Goal: Transaction & Acquisition: Purchase product/service

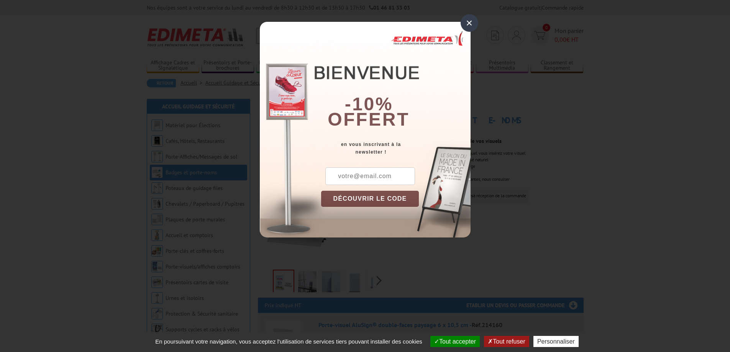
click at [466, 25] on div "×" at bounding box center [469, 23] width 18 height 18
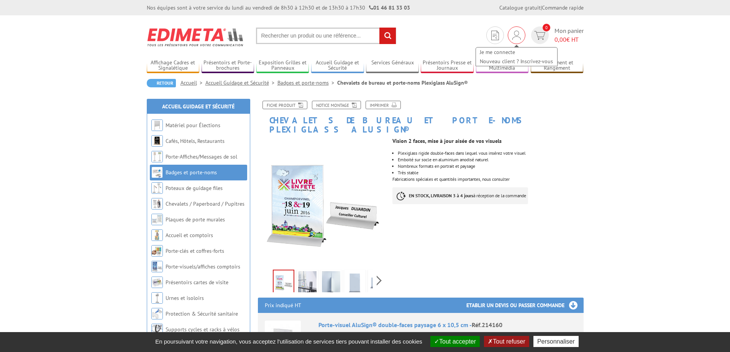
click at [518, 38] on img at bounding box center [516, 35] width 8 height 9
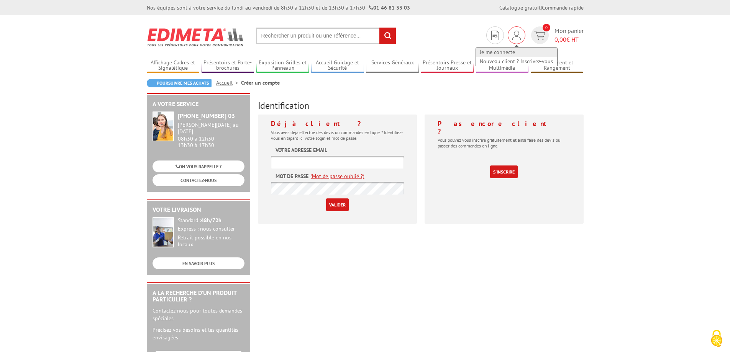
type input "[EMAIL_ADDRESS][DOMAIN_NAME]"
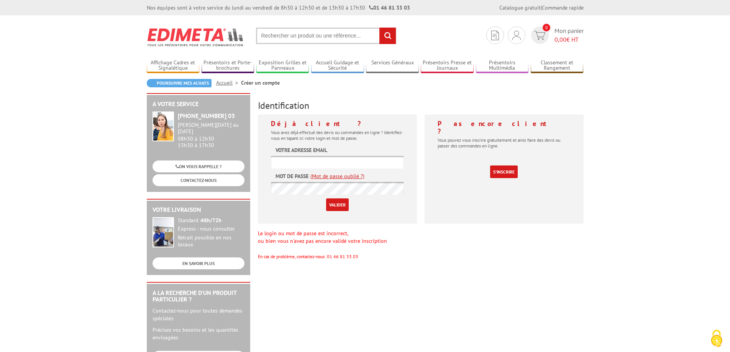
click at [321, 157] on input "text" at bounding box center [337, 162] width 133 height 13
type input "[EMAIL_ADDRESS][DOMAIN_NAME]"
click at [343, 205] on input "Valider" at bounding box center [337, 204] width 23 height 13
click at [314, 163] on input "text" at bounding box center [337, 162] width 133 height 13
type input "[EMAIL_ADDRESS][DOMAIN_NAME]"
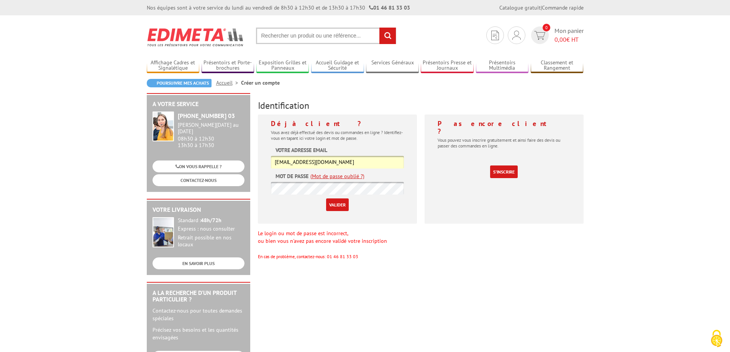
click at [323, 179] on link "(Mot de passe oublié ?)" at bounding box center [337, 176] width 54 height 8
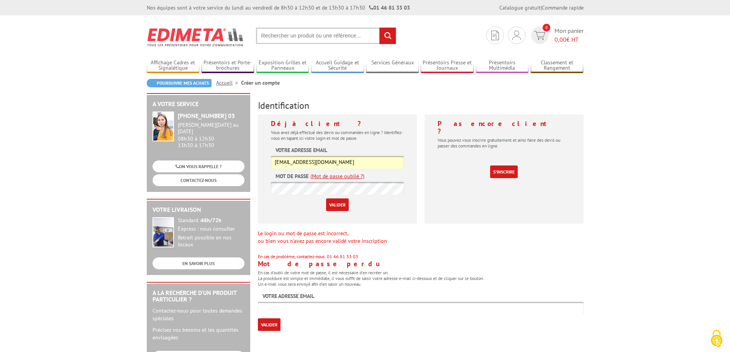
click at [323, 178] on link "(Mot de passe oublié ?)" at bounding box center [337, 176] width 54 height 8
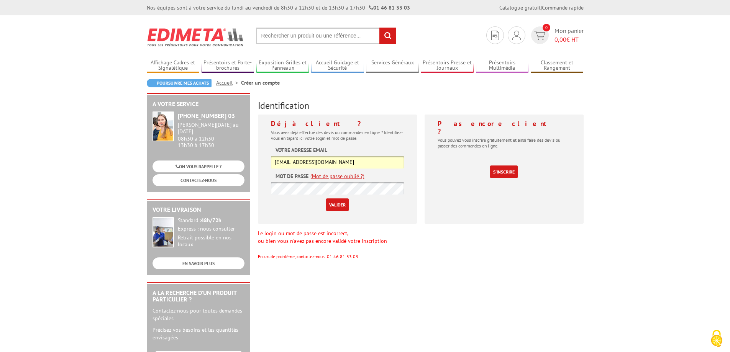
click at [331, 174] on link "(Mot de passe oublié ?)" at bounding box center [337, 176] width 54 height 8
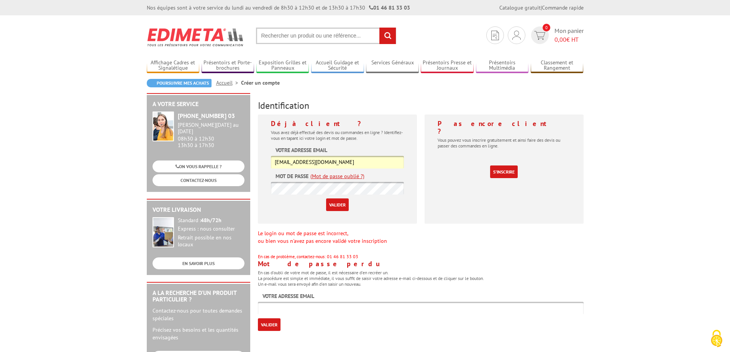
click at [668, 158] on body "Nos équipes sont à votre service du lundi au vendredi de 8h30 à 12h30 et de 13h…" at bounding box center [365, 342] width 730 height 684
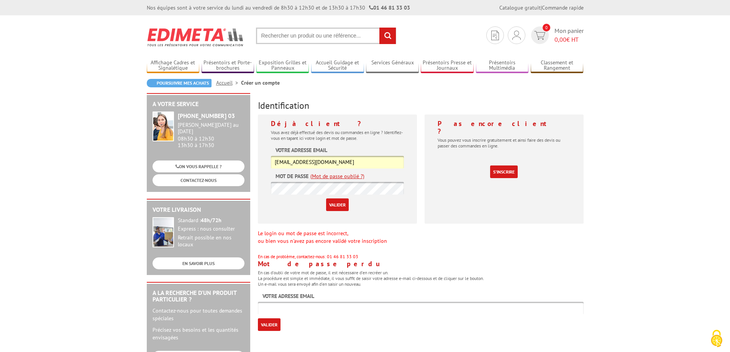
click at [113, 160] on body "Nos équipes sont à votre service du lundi au vendredi de 8h30 à 12h30 et de 13h…" at bounding box center [365, 342] width 730 height 684
click at [345, 206] on input "Valider" at bounding box center [337, 204] width 23 height 13
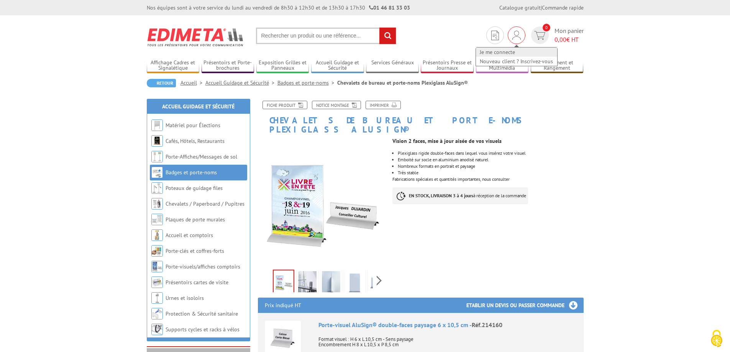
click at [507, 51] on link "Je me connecte" at bounding box center [516, 52] width 81 height 9
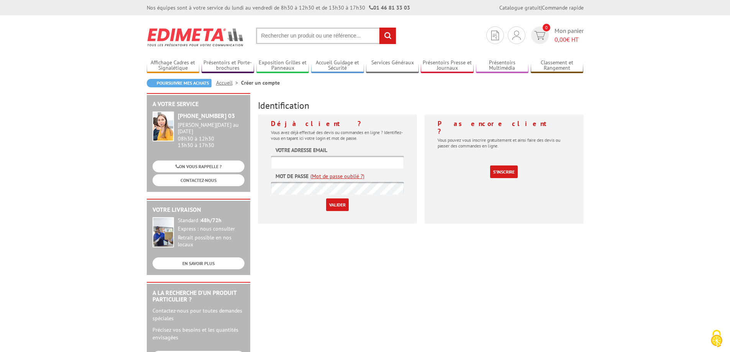
click at [354, 161] on input "text" at bounding box center [337, 162] width 133 height 13
type input "[EMAIL_ADDRESS][DOMAIN_NAME]"
click at [341, 208] on input "Valider" at bounding box center [337, 204] width 23 height 13
click at [370, 157] on input "text" at bounding box center [337, 162] width 133 height 13
type input "[EMAIL_ADDRESS][DOMAIN_NAME]"
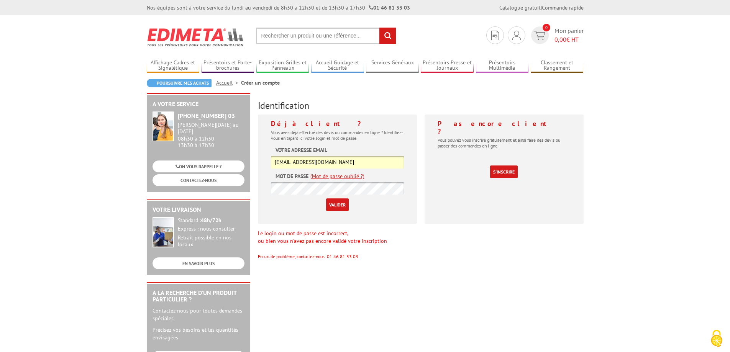
click at [337, 208] on input "Valider" at bounding box center [337, 204] width 23 height 13
click at [346, 277] on div "A votre service [PHONE_NUMBER] 03 [PERSON_NAME][DATE] au [DATE] 08h30 à 12h30 1…" at bounding box center [365, 297] width 444 height 408
click at [349, 179] on link "(Mot de passe oublié ?)" at bounding box center [337, 176] width 54 height 8
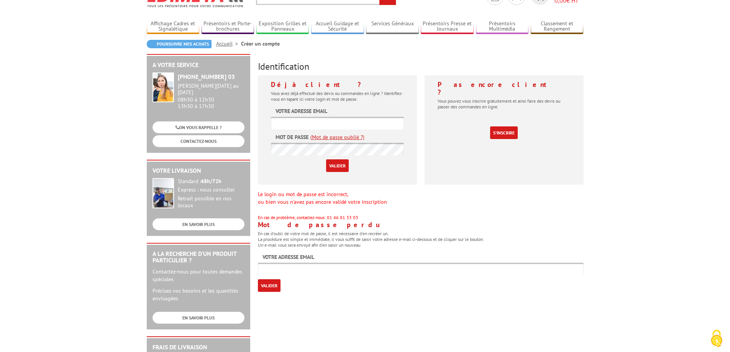
scroll to position [77, 0]
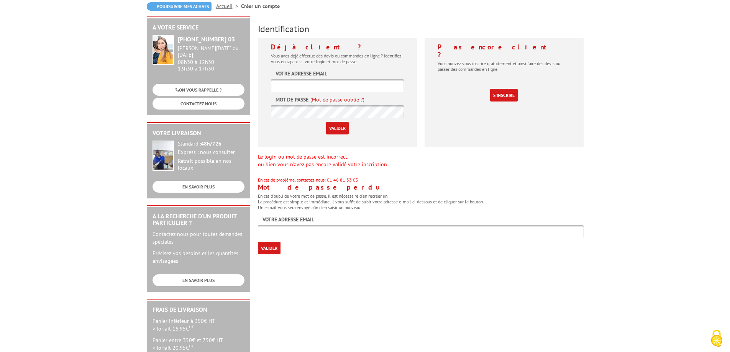
click at [306, 238] on div "Mot de passe perdu En cas d'oubli de votre mot de passe, il est nécessaire d'en…" at bounding box center [421, 218] width 326 height 71
click at [311, 237] on input "text" at bounding box center [421, 231] width 326 height 13
type input "[EMAIL_ADDRESS][DOMAIN_NAME]"
click at [337, 293] on div "A votre service [PHONE_NUMBER] 03 [PERSON_NAME][DATE] au [DATE] 08h30 à 12h30 1…" at bounding box center [365, 220] width 444 height 408
click at [276, 252] on input "Valider" at bounding box center [269, 248] width 23 height 13
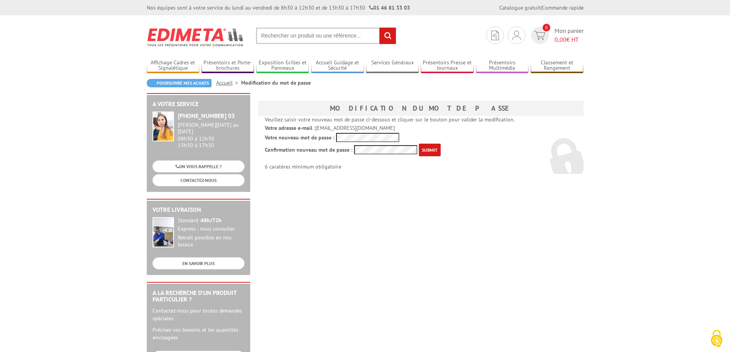
click at [430, 149] on input "submit" at bounding box center [430, 150] width 22 height 13
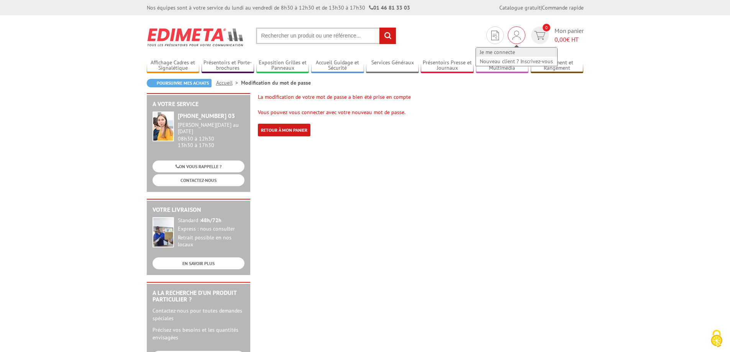
click at [505, 49] on link "Je me connecte" at bounding box center [516, 52] width 81 height 9
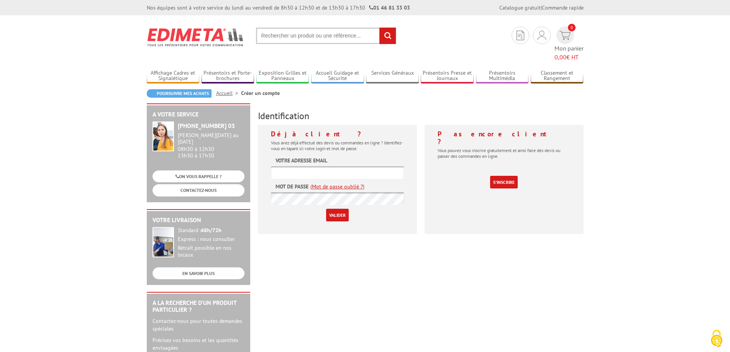
click at [322, 166] on input "text" at bounding box center [337, 172] width 133 height 13
type input "[EMAIL_ADDRESS][DOMAIN_NAME]"
click at [341, 209] on input "Valider" at bounding box center [337, 215] width 23 height 13
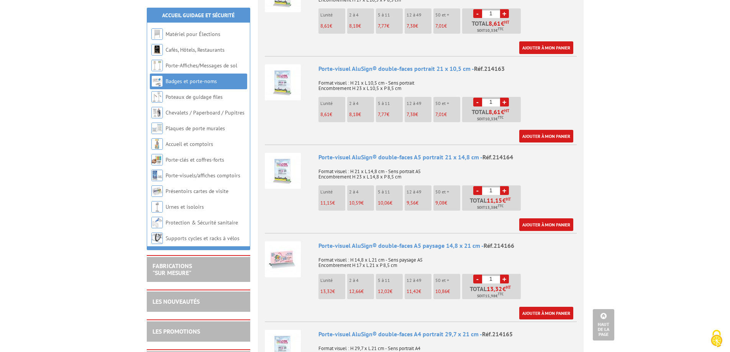
scroll to position [651, 0]
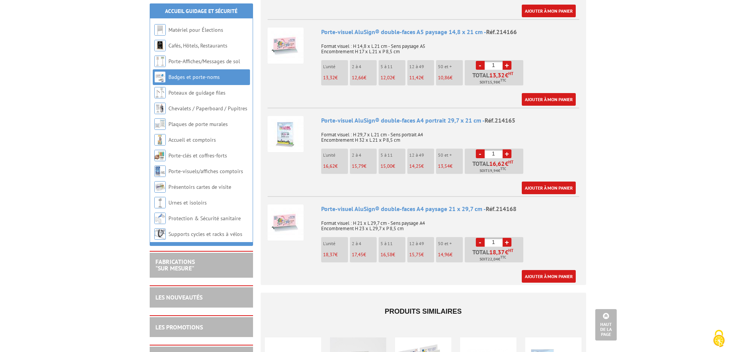
scroll to position [804, 0]
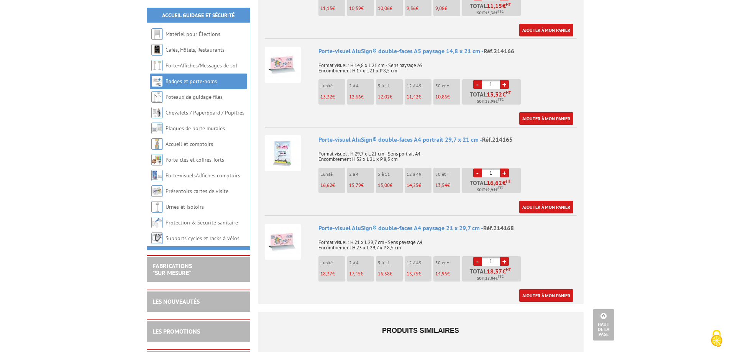
click at [505, 169] on link "+" at bounding box center [504, 173] width 9 height 9
type input "2"
click at [547, 201] on link "Ajouter à mon panier" at bounding box center [546, 207] width 54 height 13
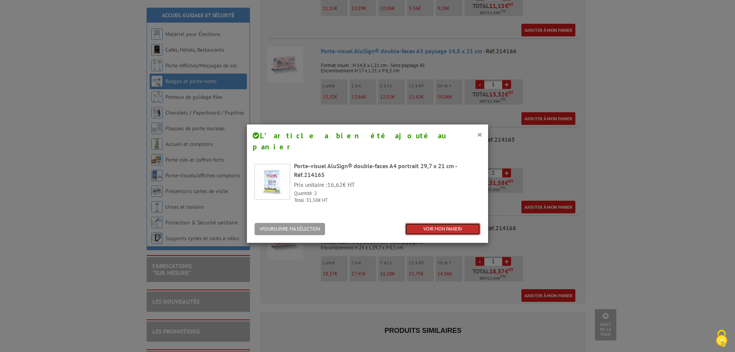
click at [449, 223] on link "VOIR MON PANIER" at bounding box center [442, 229] width 75 height 13
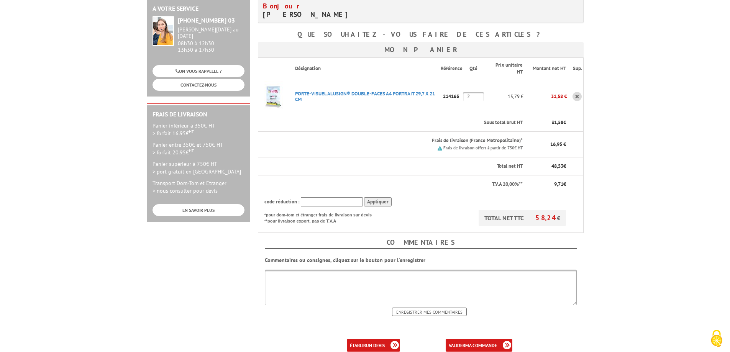
scroll to position [192, 0]
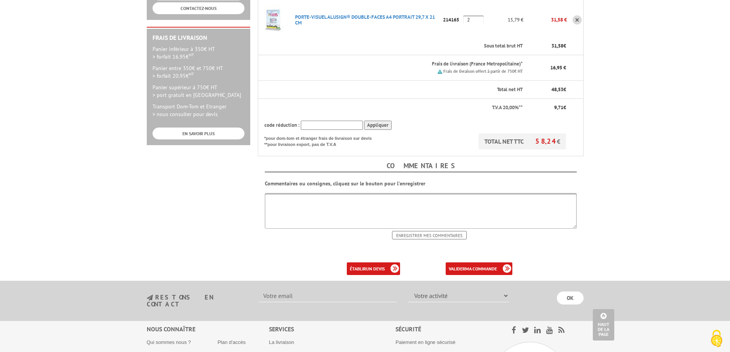
click at [298, 226] on textarea at bounding box center [421, 211] width 312 height 36
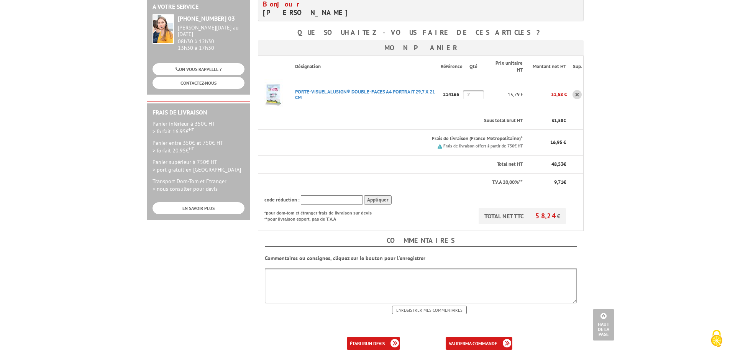
scroll to position [115, 0]
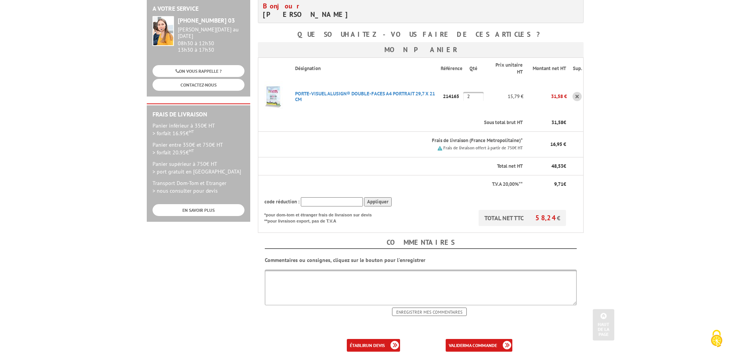
click at [318, 284] on textarea at bounding box center [421, 288] width 312 height 36
click at [278, 270] on textarea at bounding box center [421, 288] width 312 height 36
paste textarea "44157425A72"
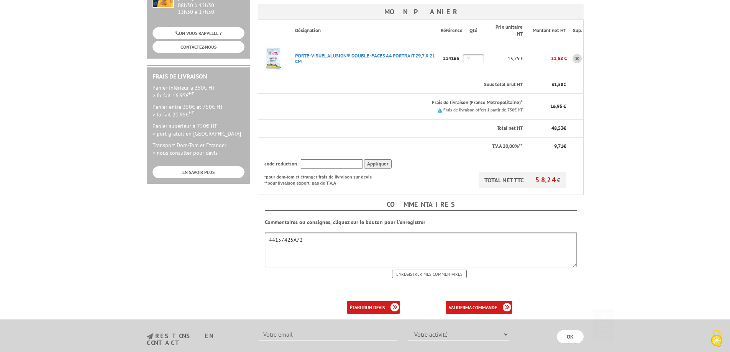
scroll to position [153, 0]
type textarea "44157425A72"
click at [414, 271] on input "Enregistrer mes commentaires" at bounding box center [429, 273] width 75 height 8
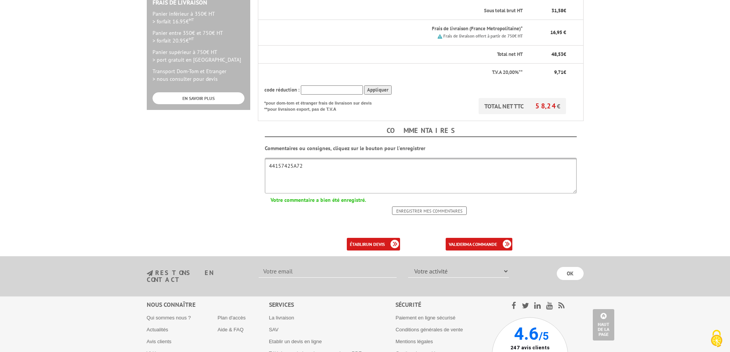
scroll to position [226, 0]
click at [468, 249] on link "valider ma commande" at bounding box center [479, 245] width 67 height 13
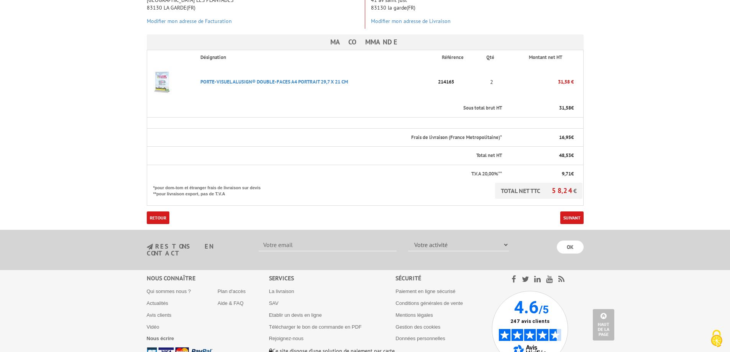
scroll to position [115, 0]
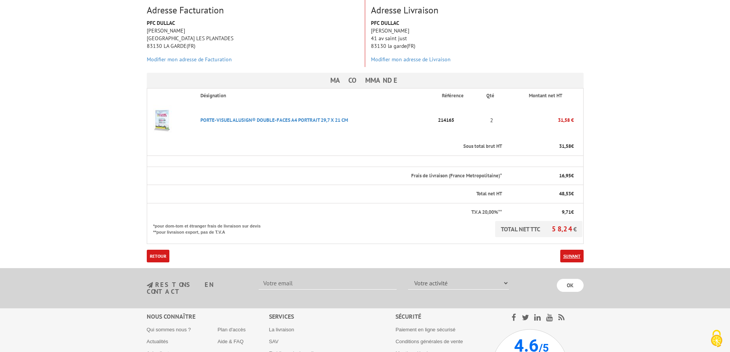
click at [575, 253] on link "Suivant" at bounding box center [571, 256] width 23 height 13
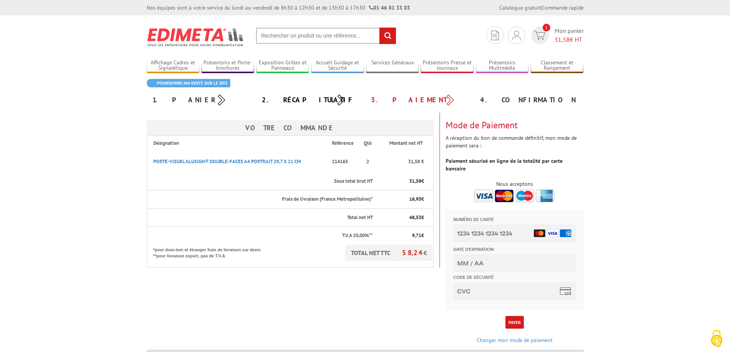
scroll to position [38, 0]
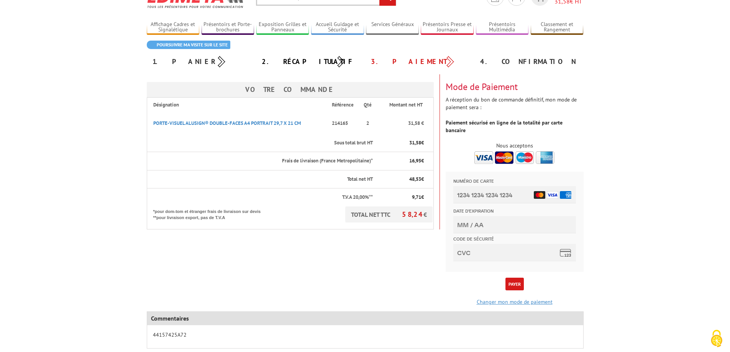
click at [524, 298] on link "Changer mon mode de paiement" at bounding box center [515, 301] width 76 height 7
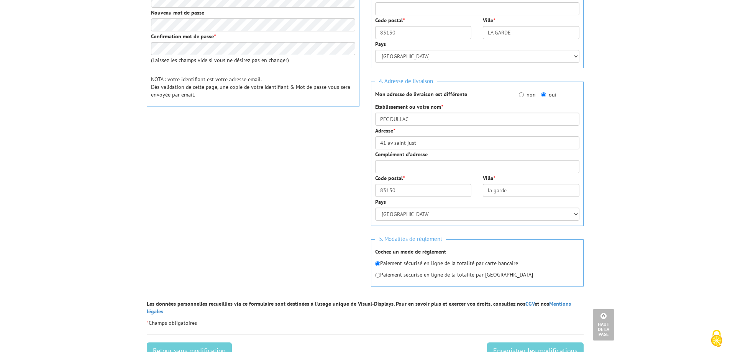
scroll to position [192, 0]
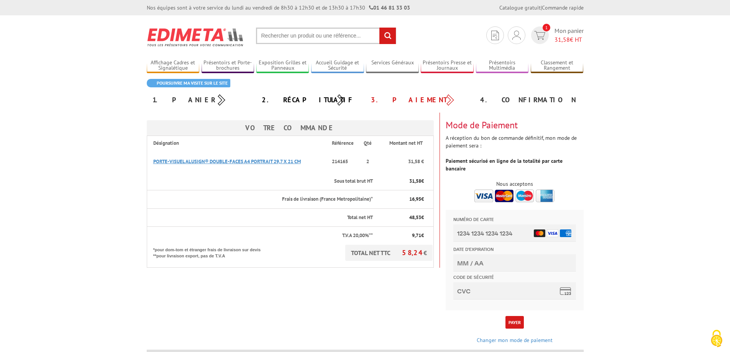
click at [167, 159] on link "PORTE-VISUEL ALUSIGN® DOUBLE-FACES A4 PORTRAIT 29,7 X 21 CM" at bounding box center [226, 161] width 147 height 7
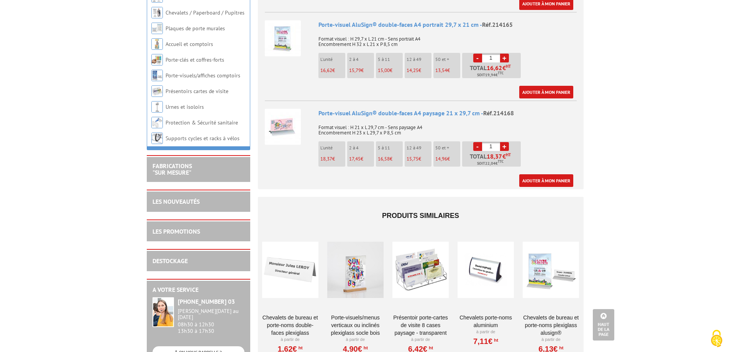
scroll to position [881, 0]
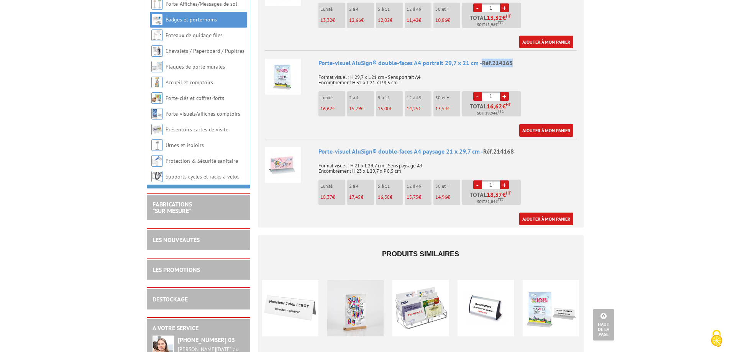
drag, startPoint x: 516, startPoint y: 52, endPoint x: 482, endPoint y: 54, distance: 34.5
click at [482, 59] on div "Porte-visuel AluSign® double-faces A4 portrait 29,7 x 21 cm - Réf.214165" at bounding box center [447, 63] width 258 height 9
copy span "Réf.214165"
